Goal: Transaction & Acquisition: Purchase product/service

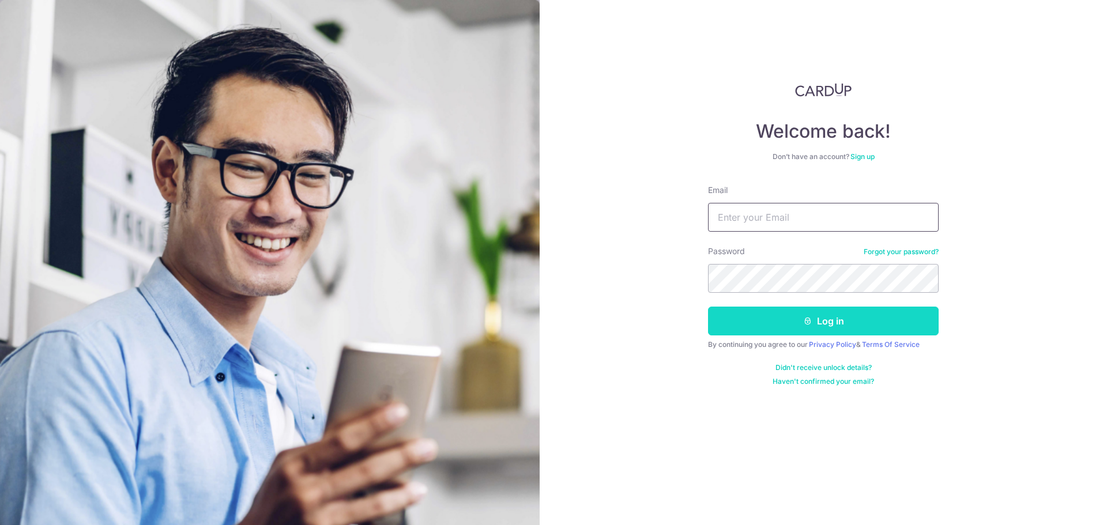
type input "[EMAIL_ADDRESS][DOMAIN_NAME]"
click at [758, 326] on button "Log in" at bounding box center [823, 321] width 231 height 29
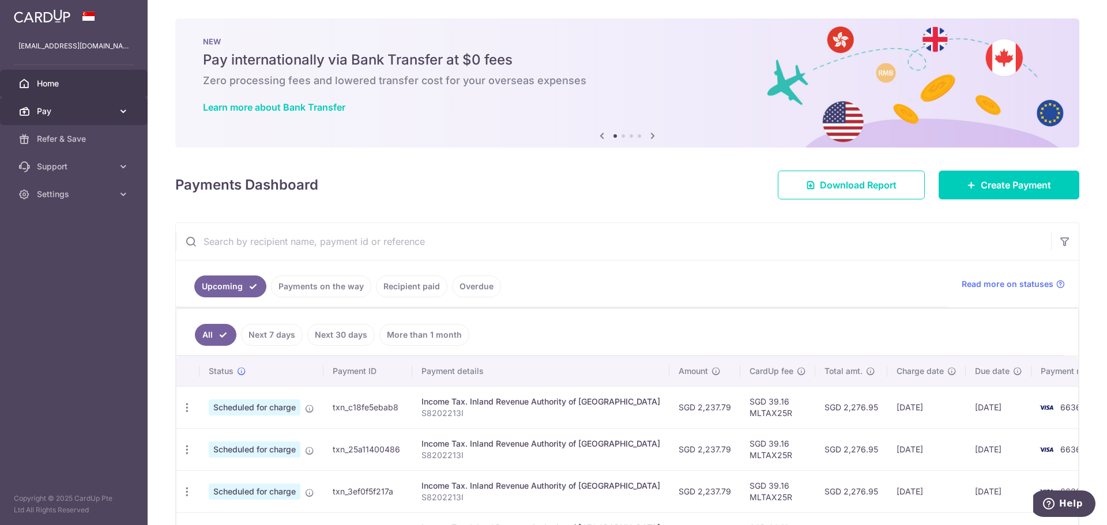
click at [125, 111] on icon at bounding box center [124, 112] width 12 height 12
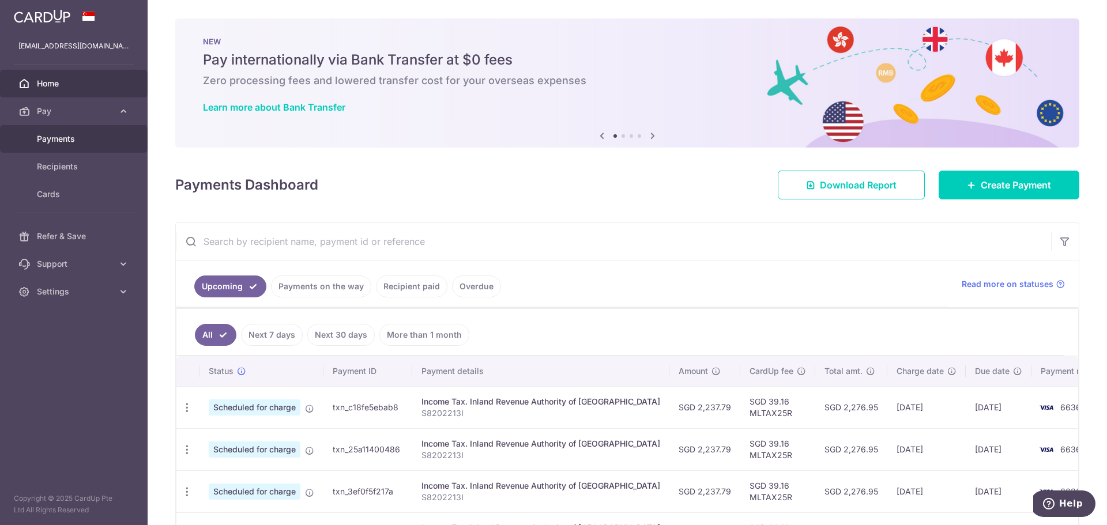
click at [88, 141] on span "Payments" at bounding box center [75, 139] width 76 height 12
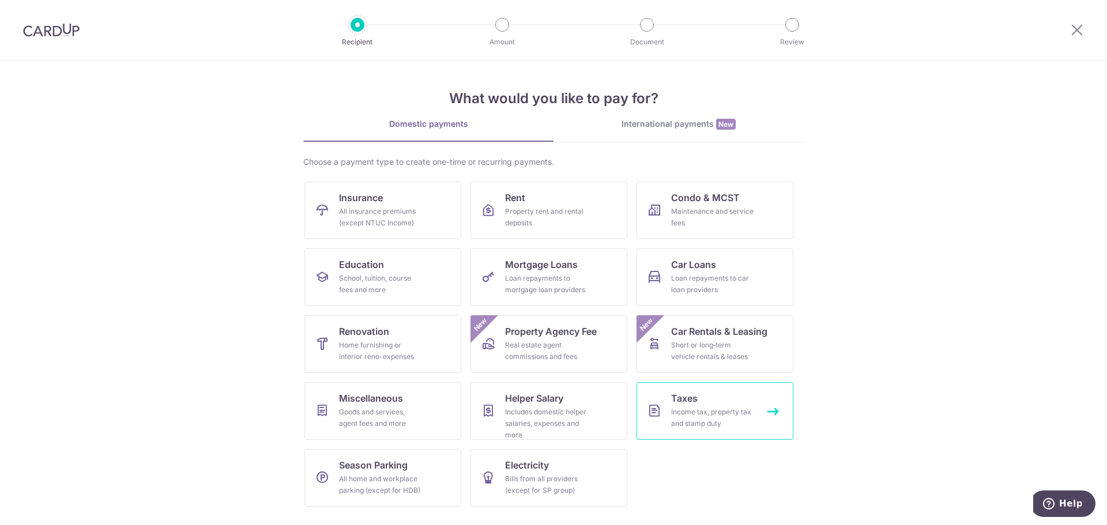
click at [724, 422] on div "Income tax, property tax and stamp duty" at bounding box center [712, 418] width 83 height 23
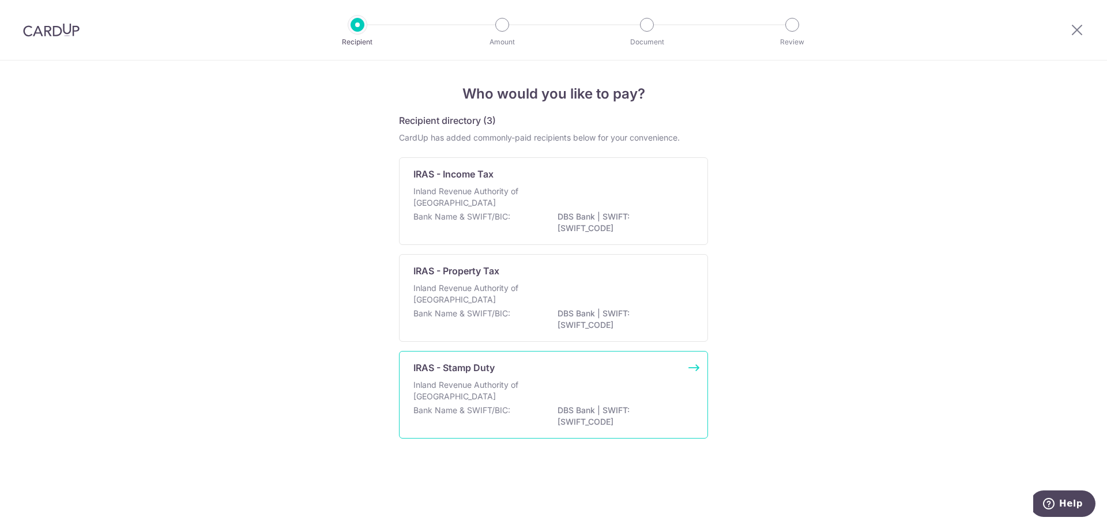
click at [444, 392] on p "Inland Revenue Authority of Singapore" at bounding box center [475, 390] width 122 height 23
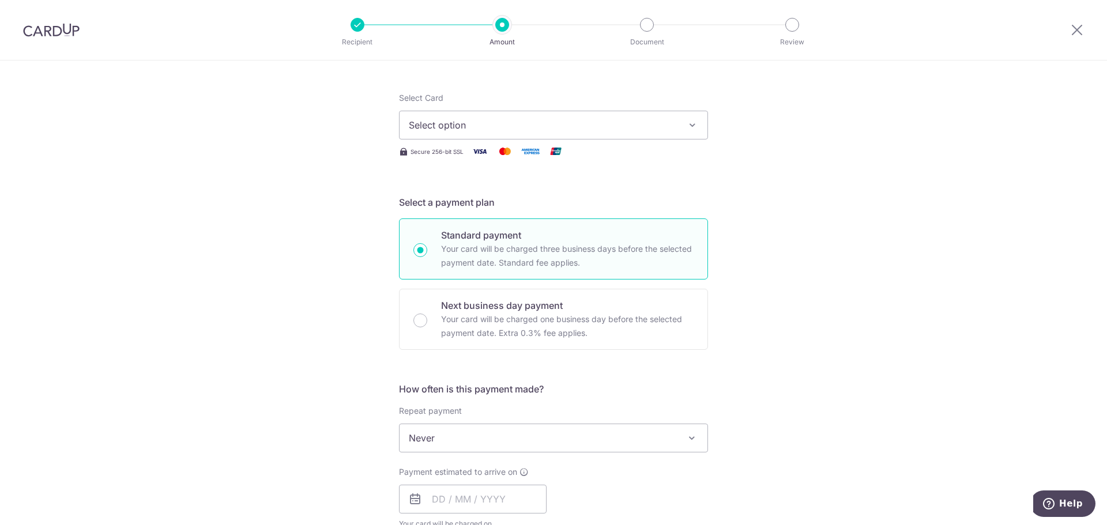
scroll to position [173, 0]
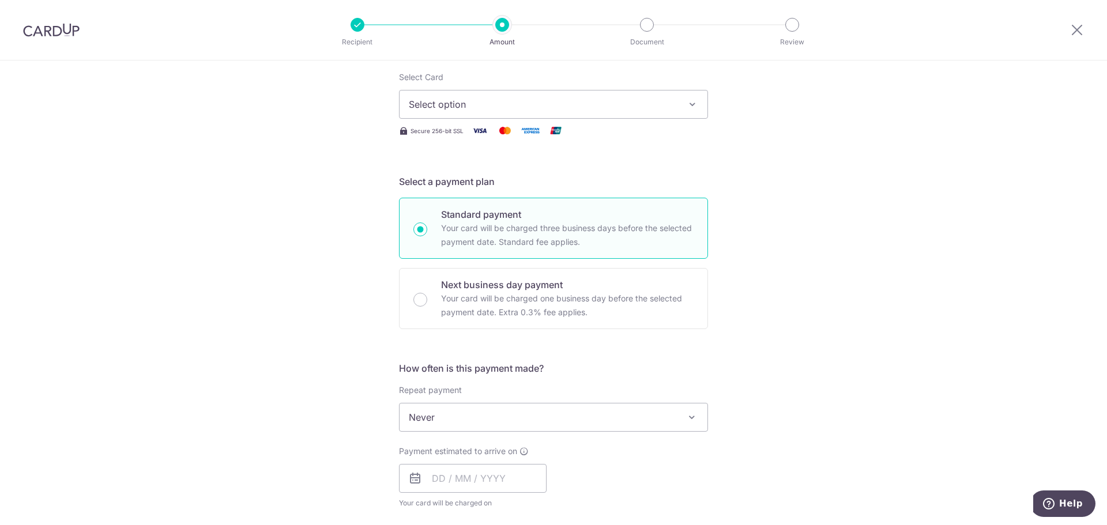
click at [679, 421] on span "Never" at bounding box center [554, 418] width 308 height 28
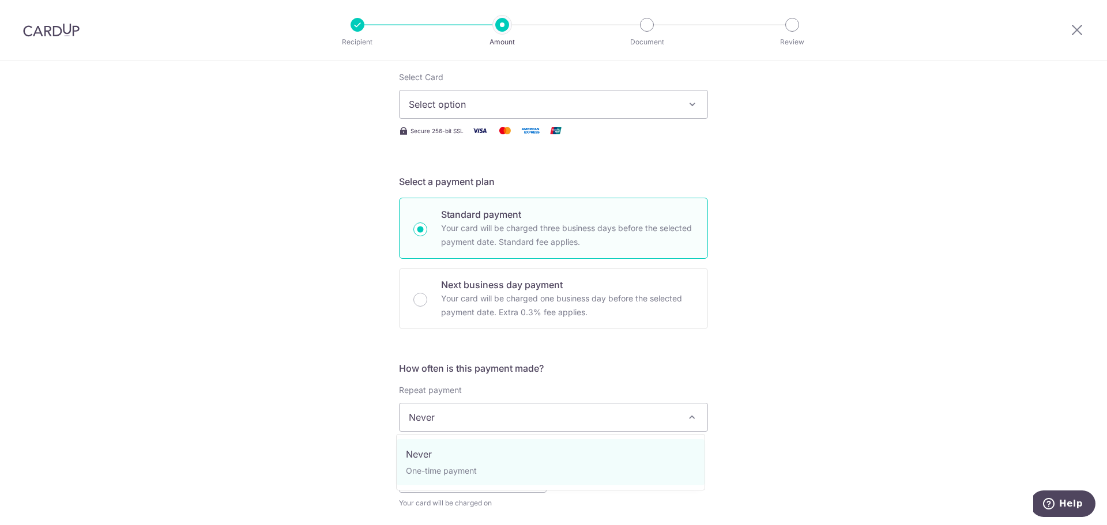
click at [679, 420] on span "Never" at bounding box center [554, 418] width 308 height 28
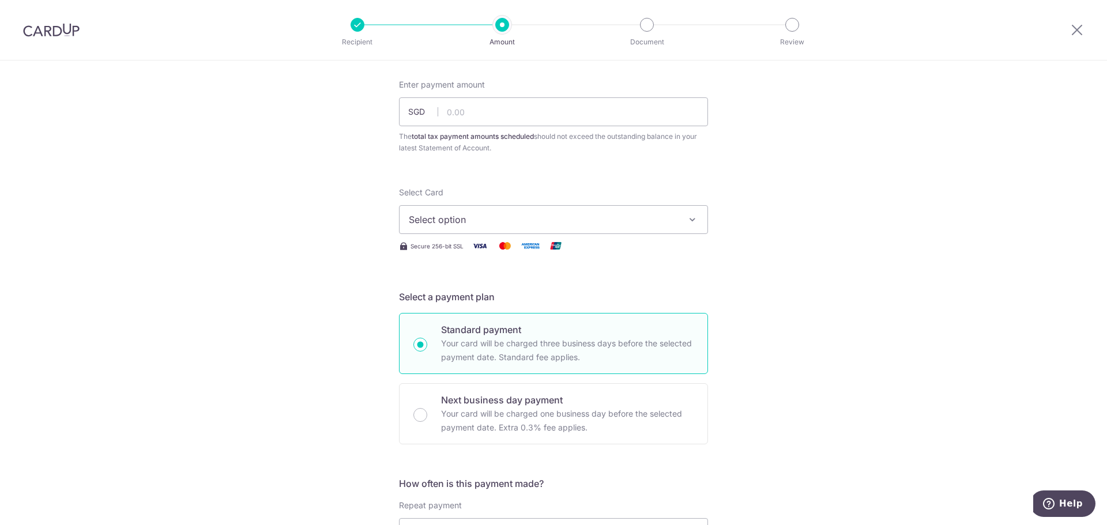
scroll to position [0, 0]
